Goal: Transaction & Acquisition: Purchase product/service

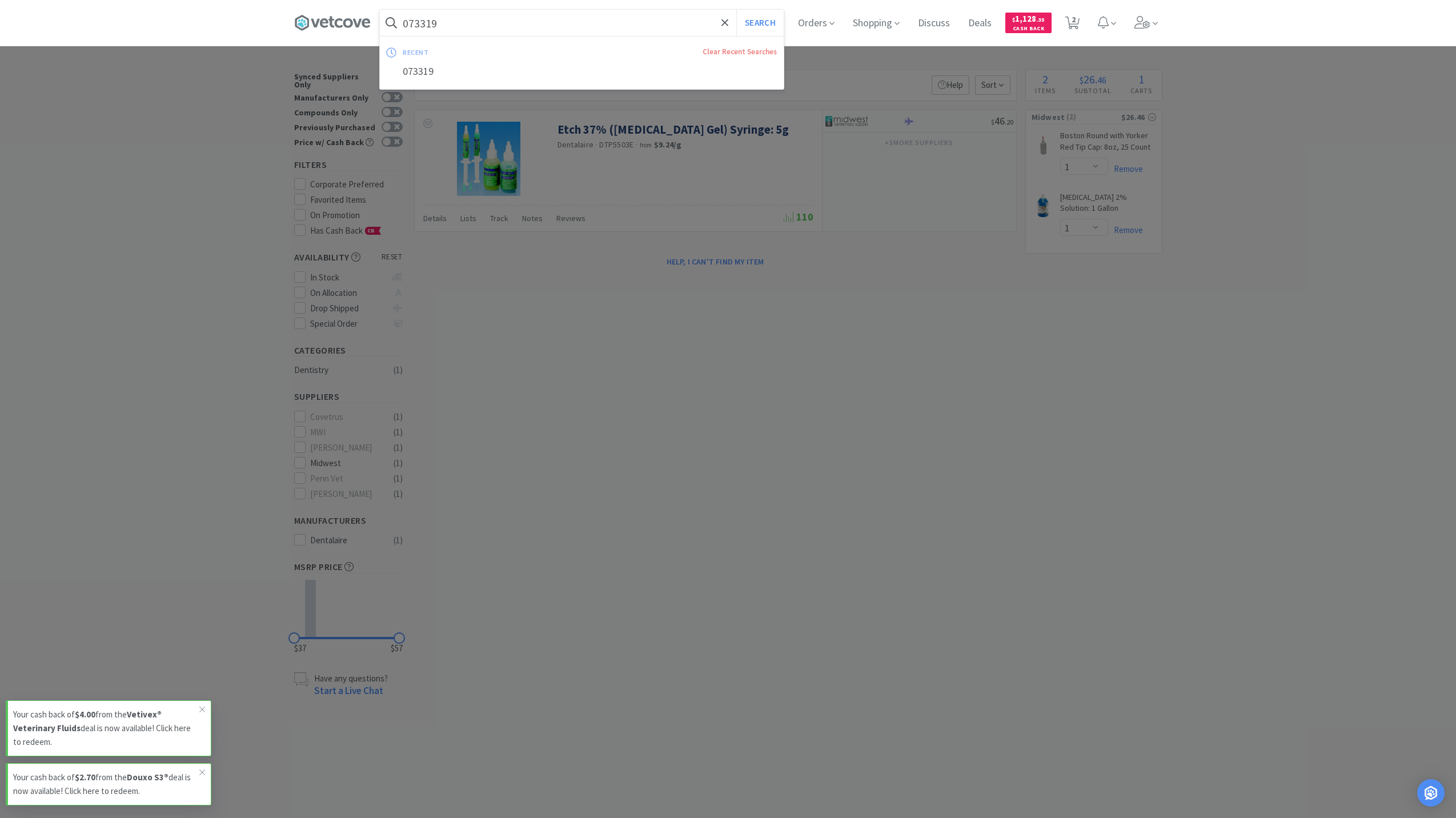
select select "1"
click at [467, 27] on input "073319" at bounding box center [582, 23] width 404 height 26
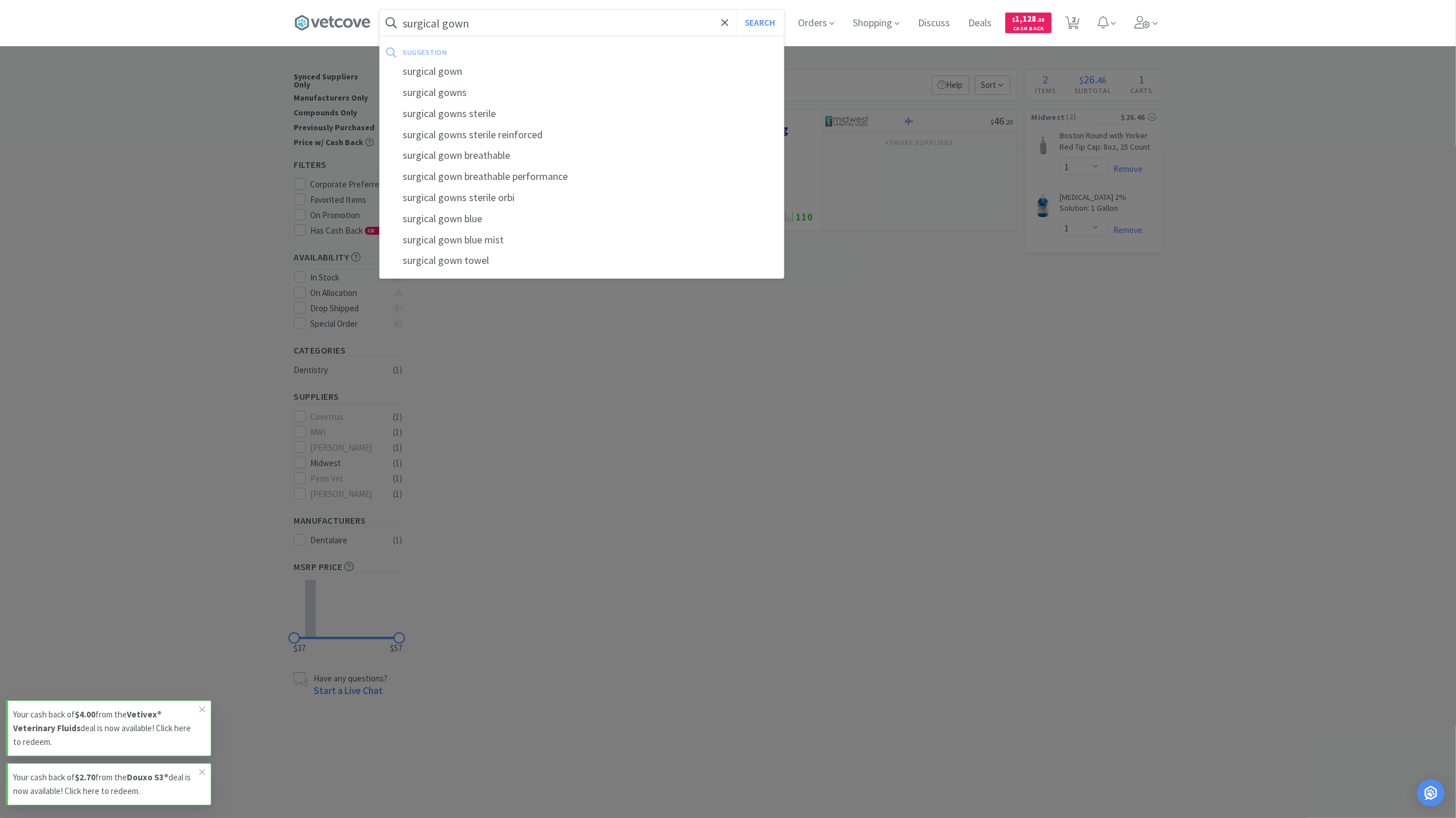
click at [736, 10] on button "Search" at bounding box center [760, 23] width 48 height 26
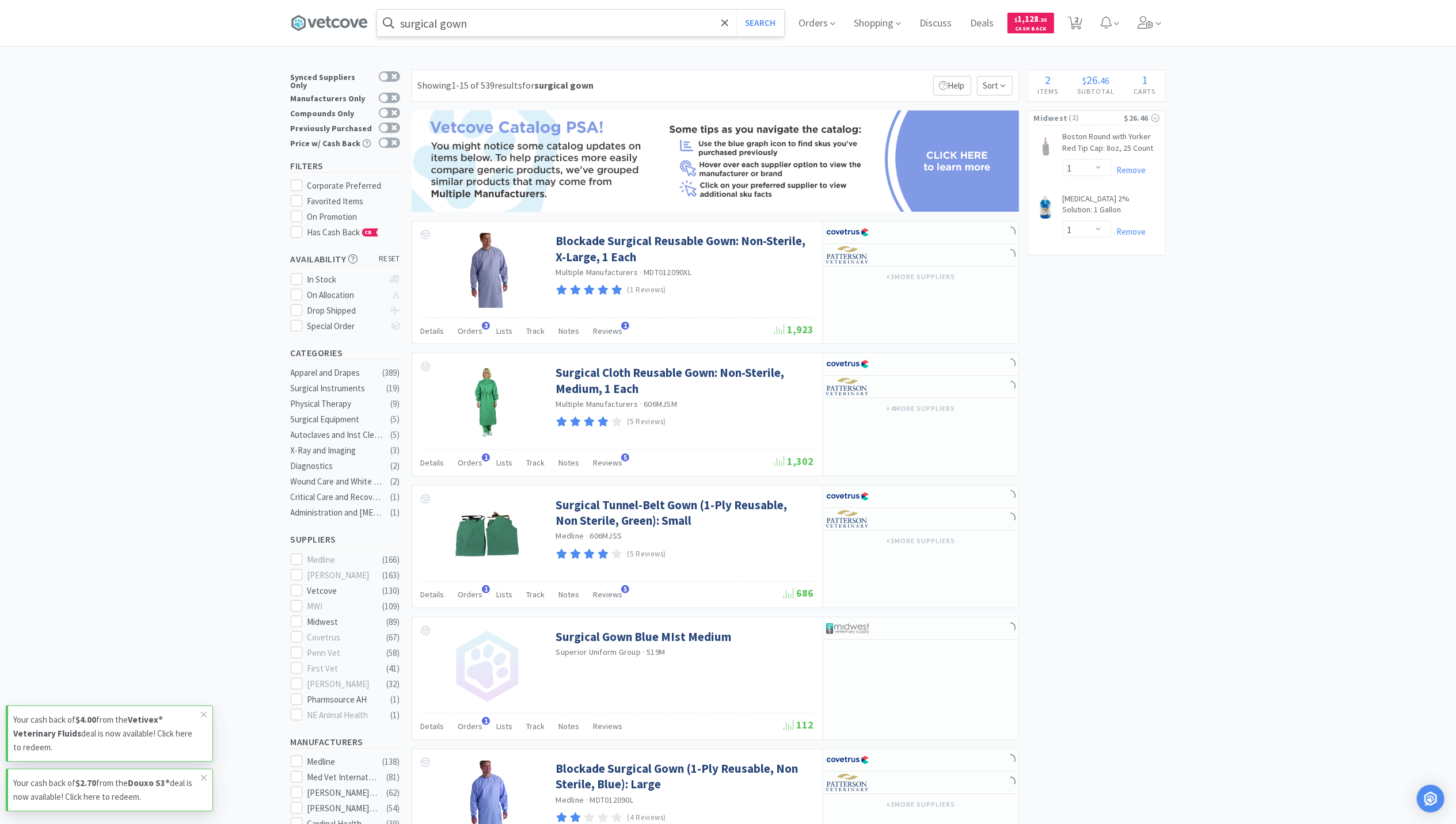
click at [490, 30] on input "surgical gown" at bounding box center [581, 23] width 407 height 26
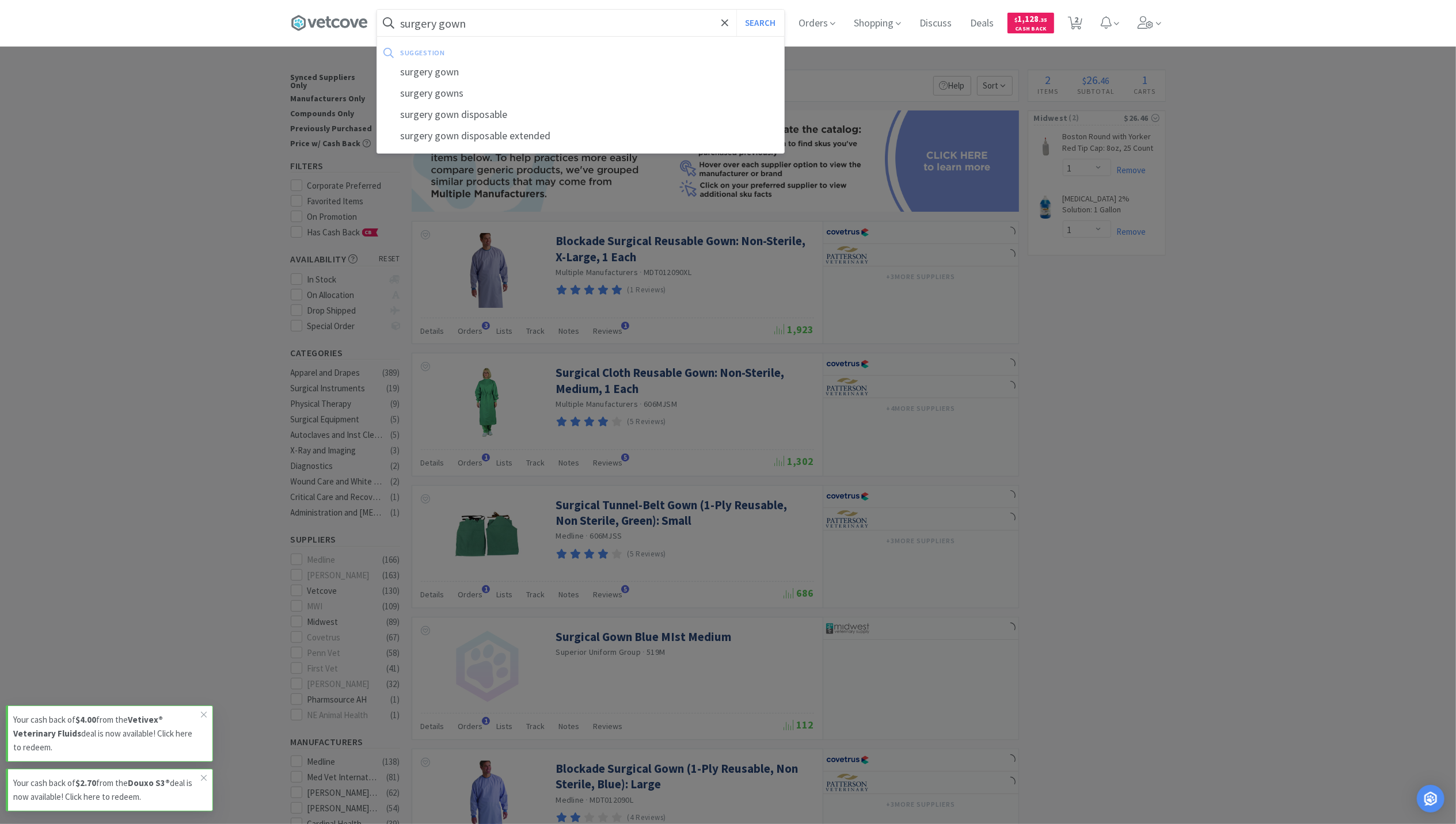
click at [736, 10] on button "Search" at bounding box center [760, 23] width 48 height 26
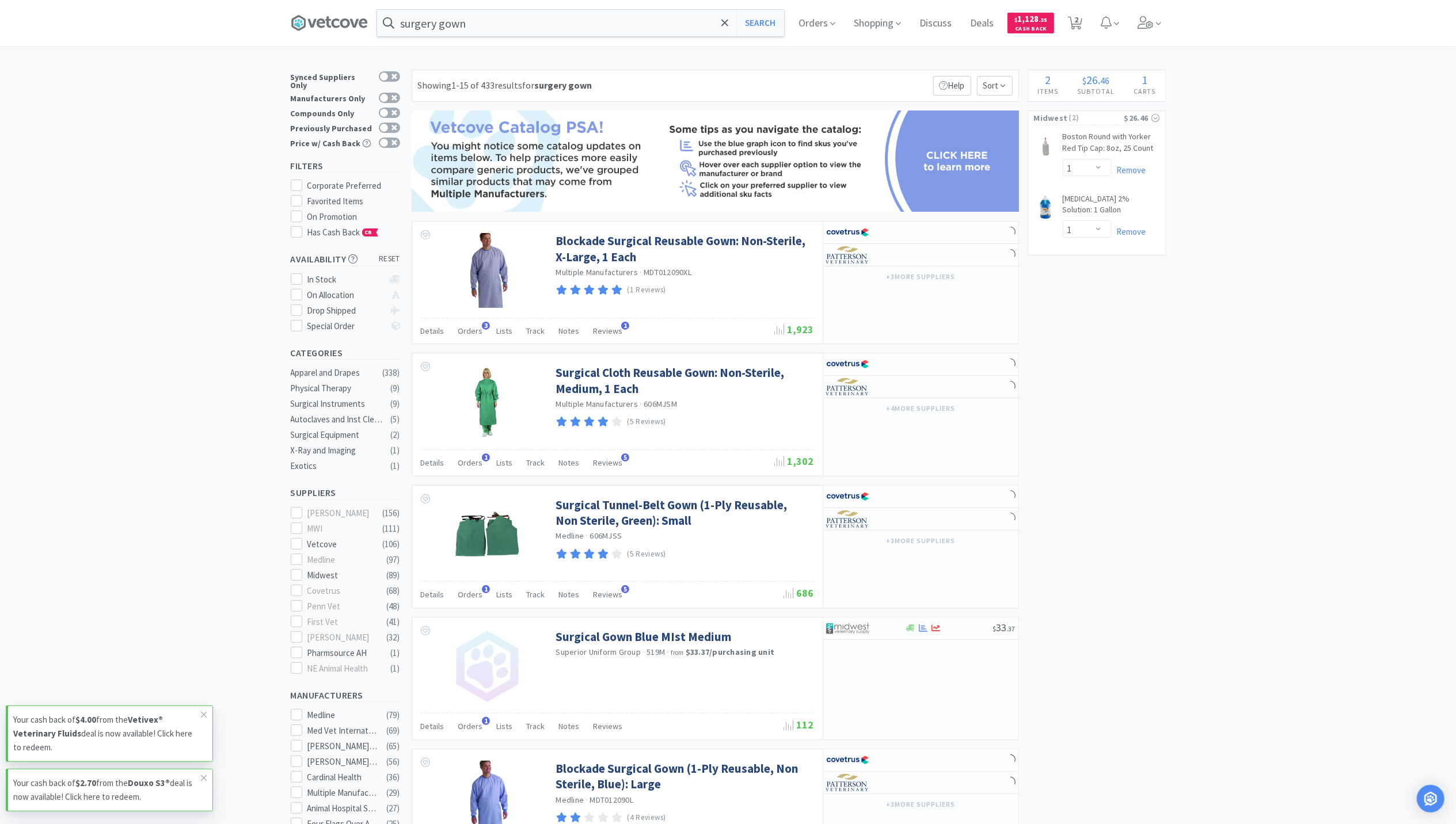
click at [477, 24] on input "surgery gown" at bounding box center [581, 23] width 407 height 26
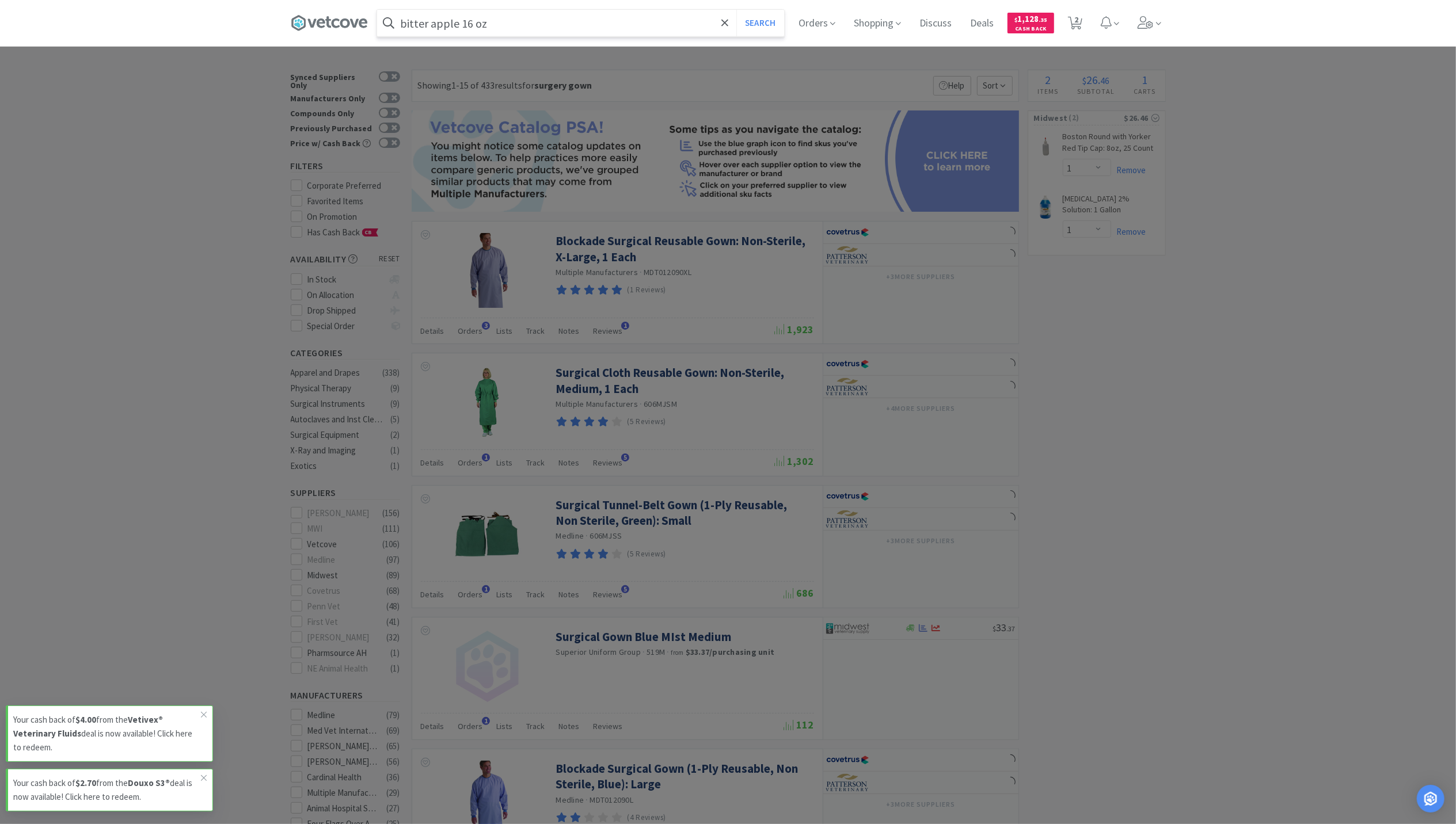
type input "bitter apple 16 oz"
click at [736, 10] on button "Search" at bounding box center [760, 23] width 48 height 26
